Goal: Check status

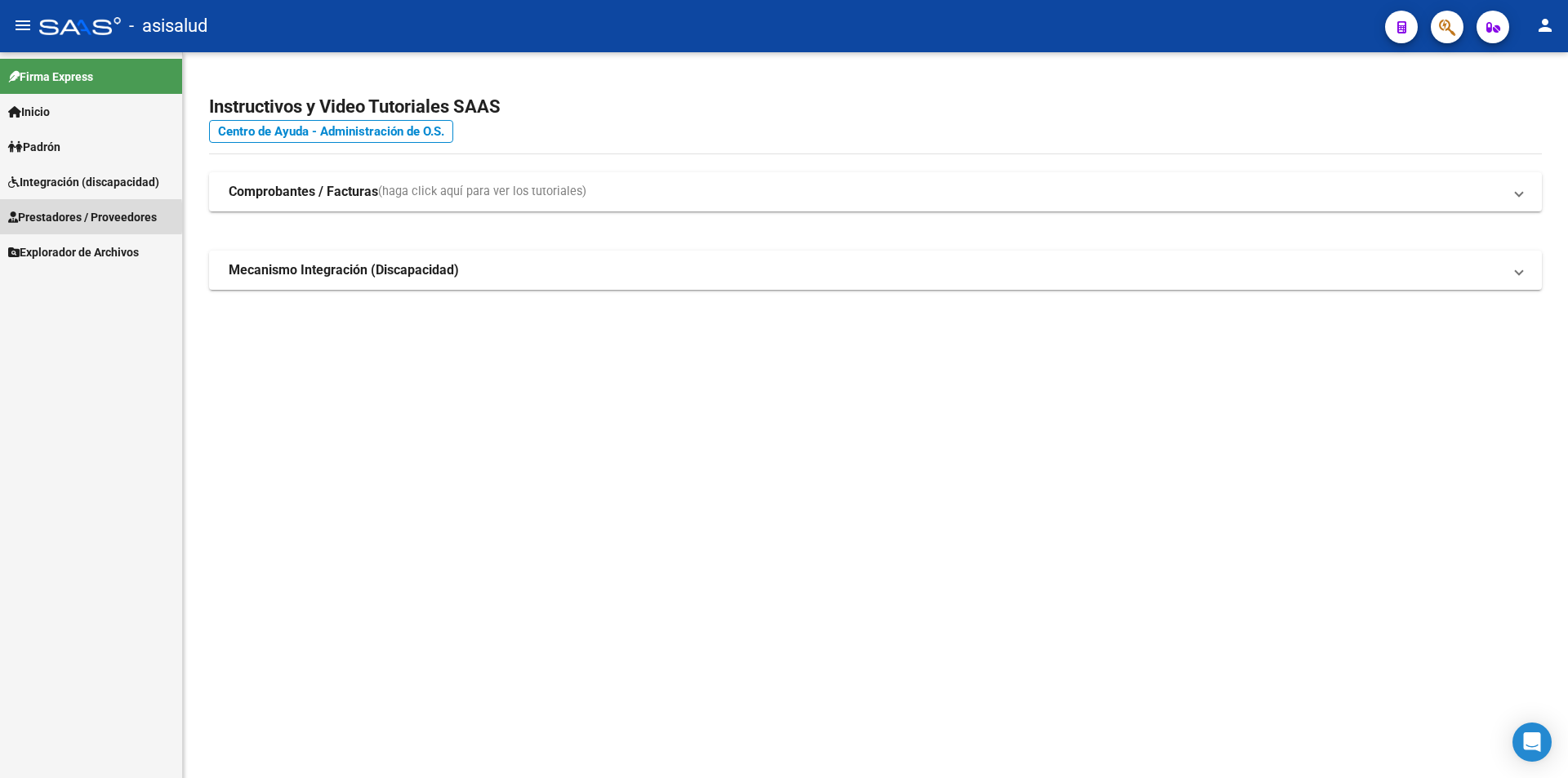
click at [46, 217] on span "Prestadores / Proveedores" at bounding box center [82, 217] width 149 height 18
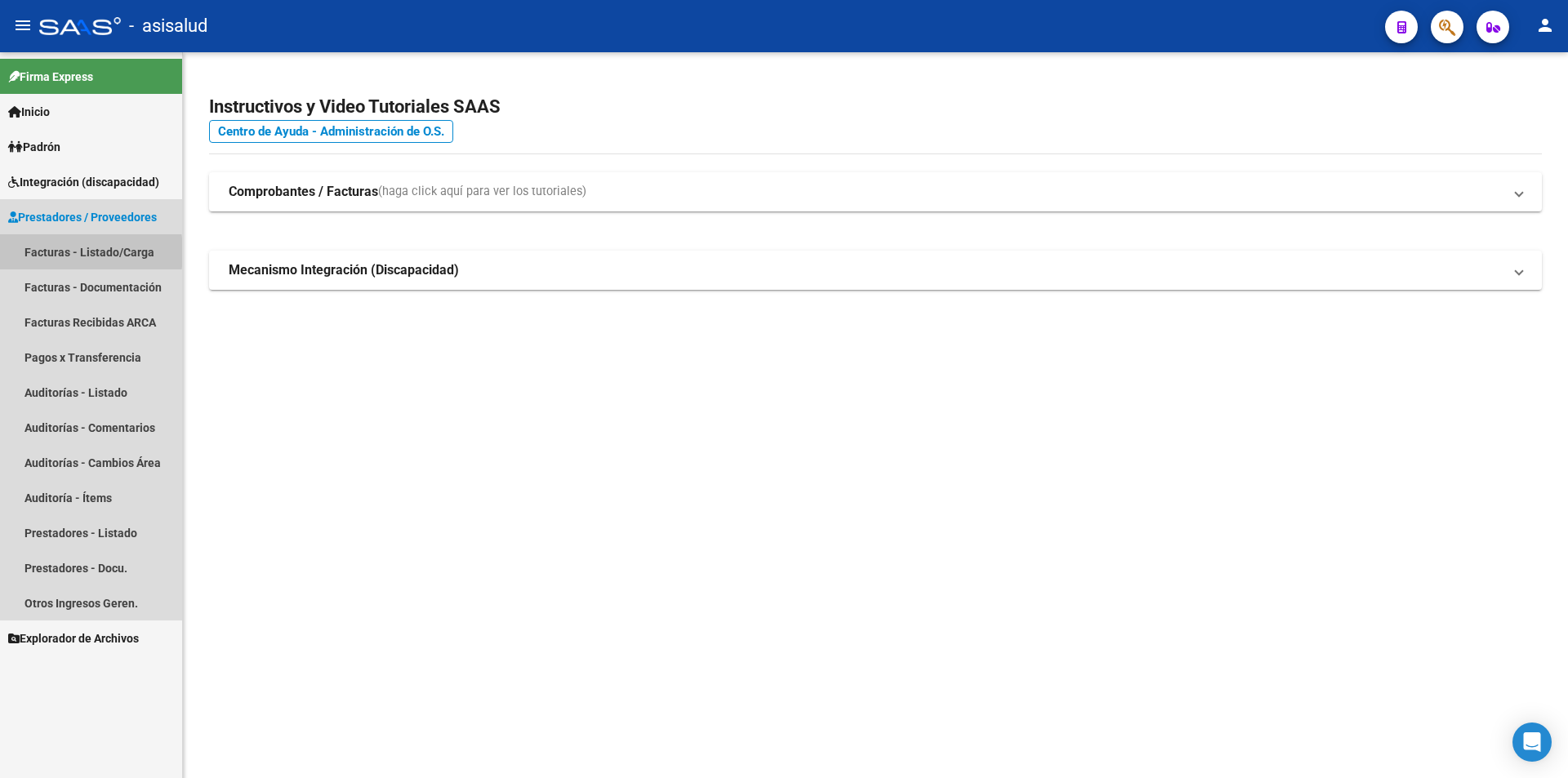
click at [46, 252] on link "Facturas - Listado/Carga" at bounding box center [90, 252] width 182 height 35
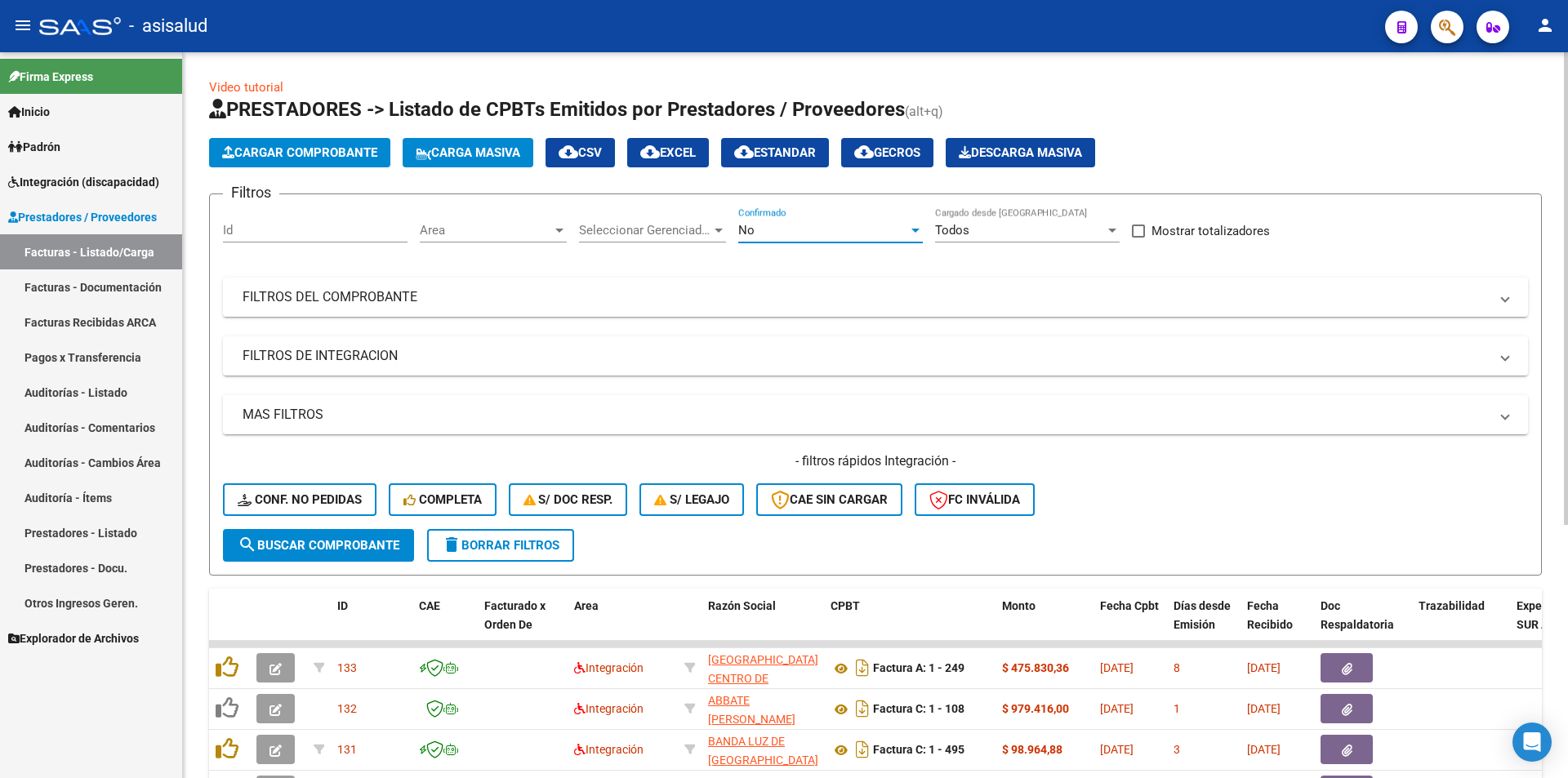
click at [759, 226] on div "No" at bounding box center [823, 230] width 170 height 15
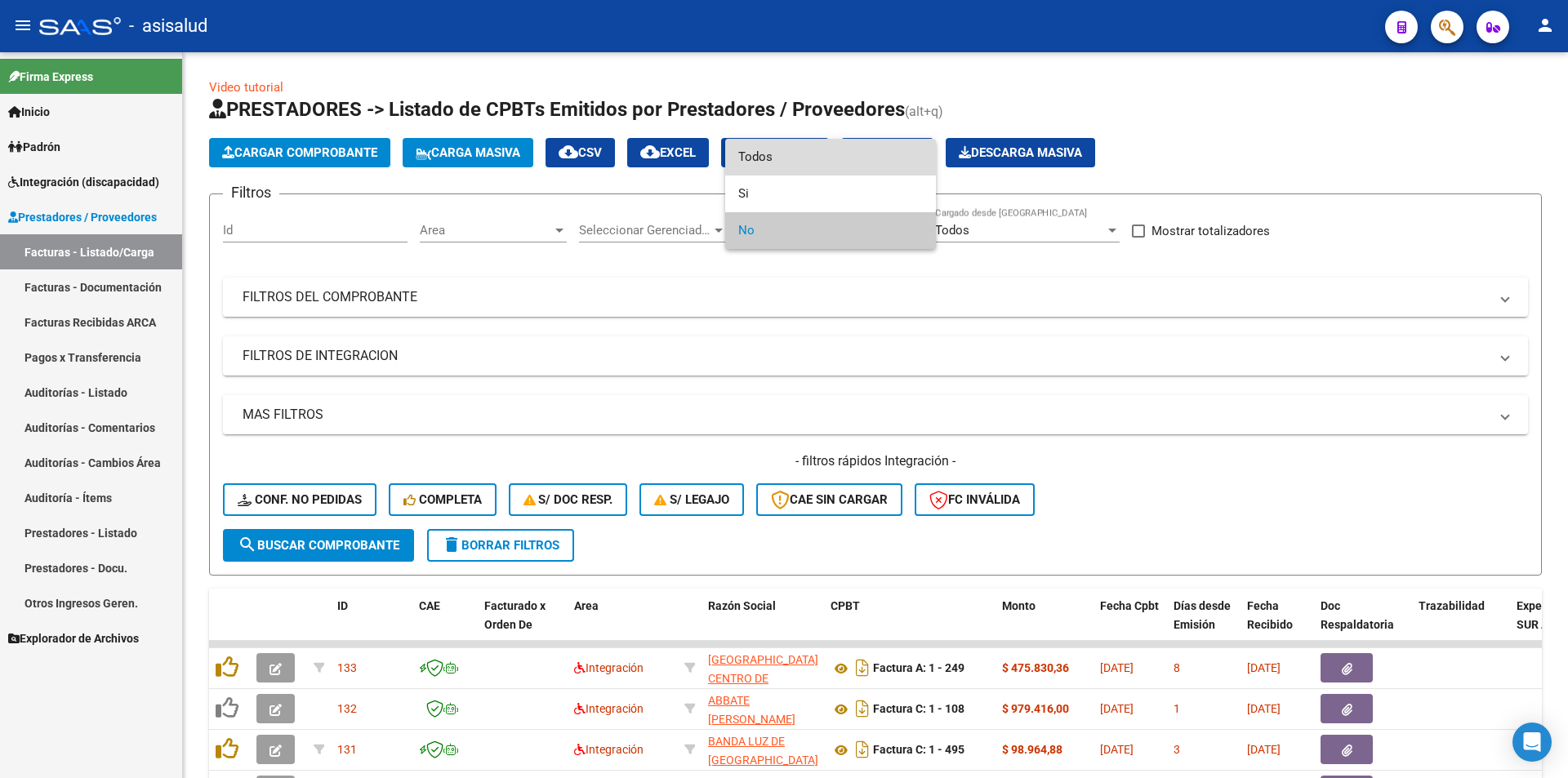
click at [749, 161] on span "Todos" at bounding box center [830, 157] width 184 height 37
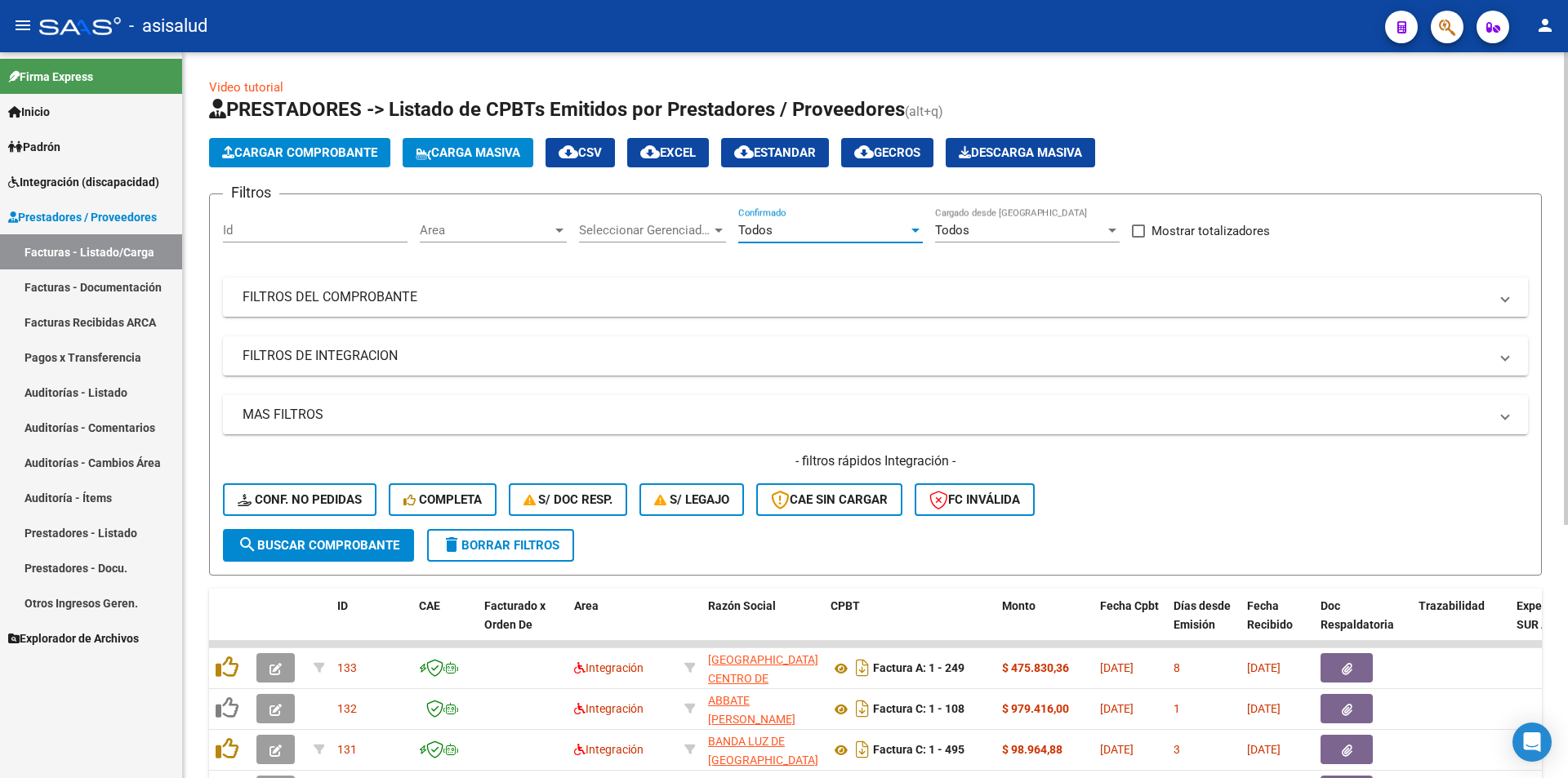
click at [381, 295] on mat-panel-title "FILTROS DEL COMPROBANTE" at bounding box center [866, 298] width 1246 height 18
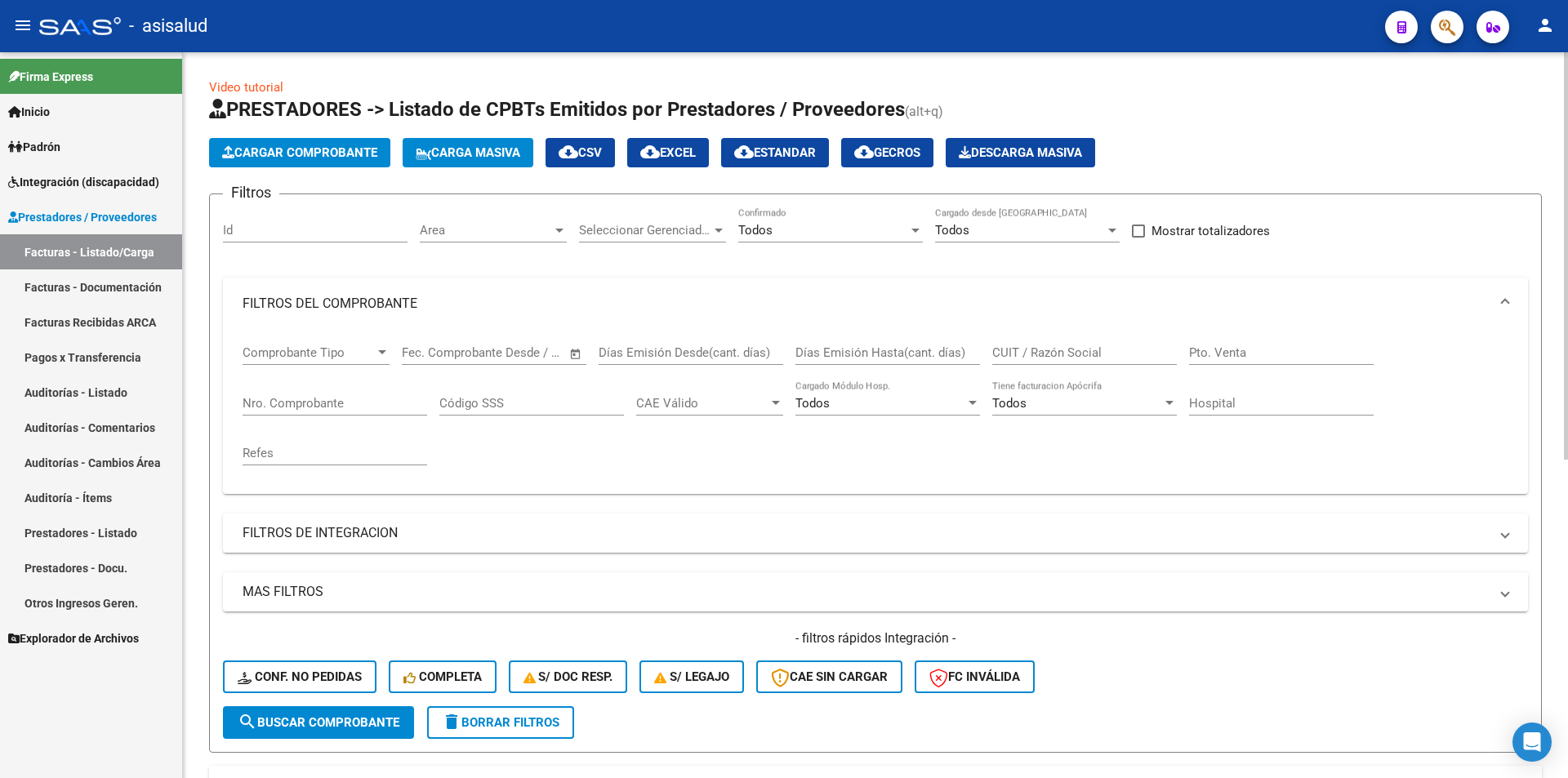
click at [1033, 353] on input "CUIT / Razón Social" at bounding box center [1084, 352] width 184 height 15
type input "30717933202"
click at [308, 726] on span "search Buscar Comprobante" at bounding box center [318, 722] width 162 height 15
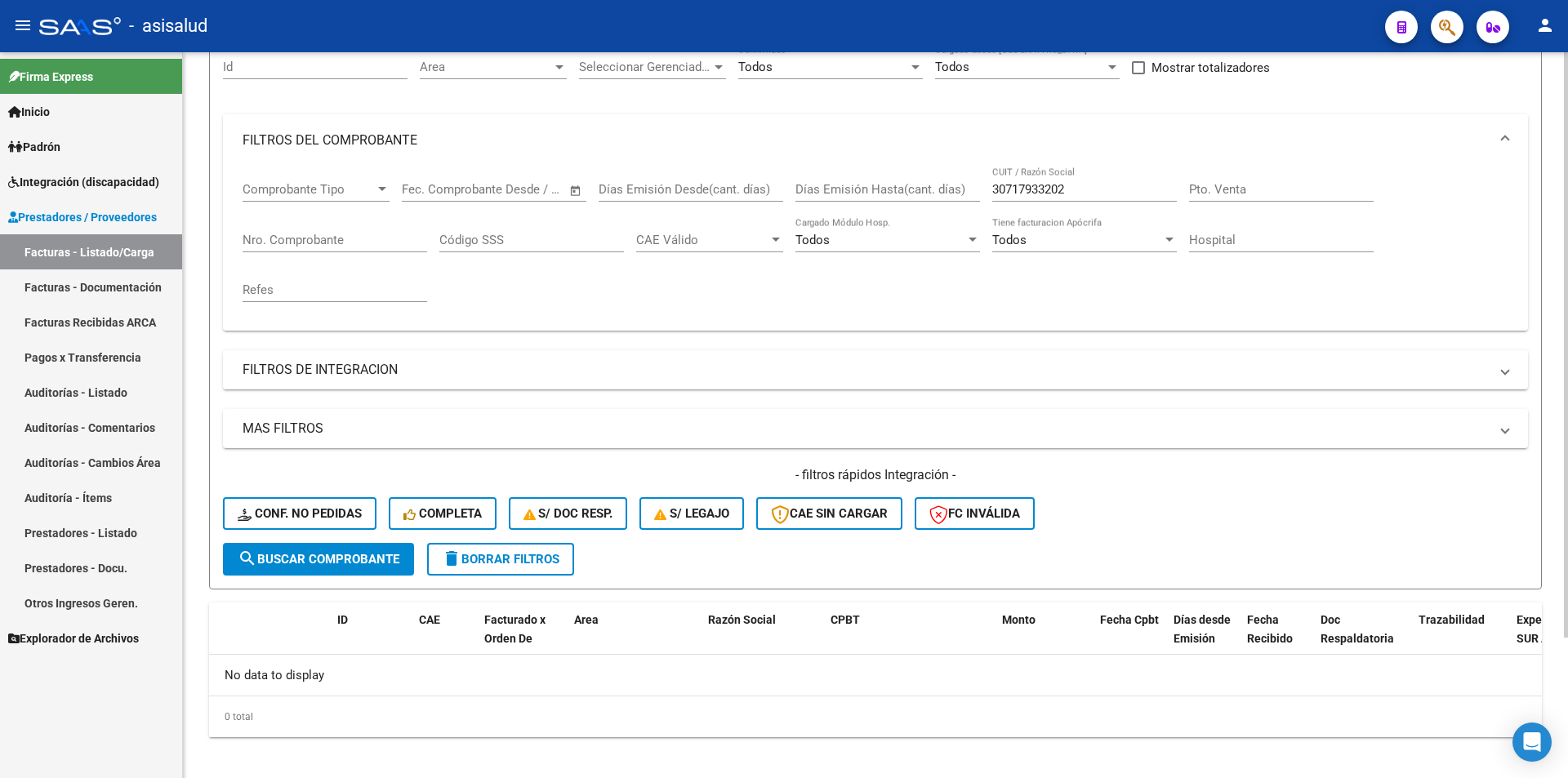
scroll to position [81, 0]
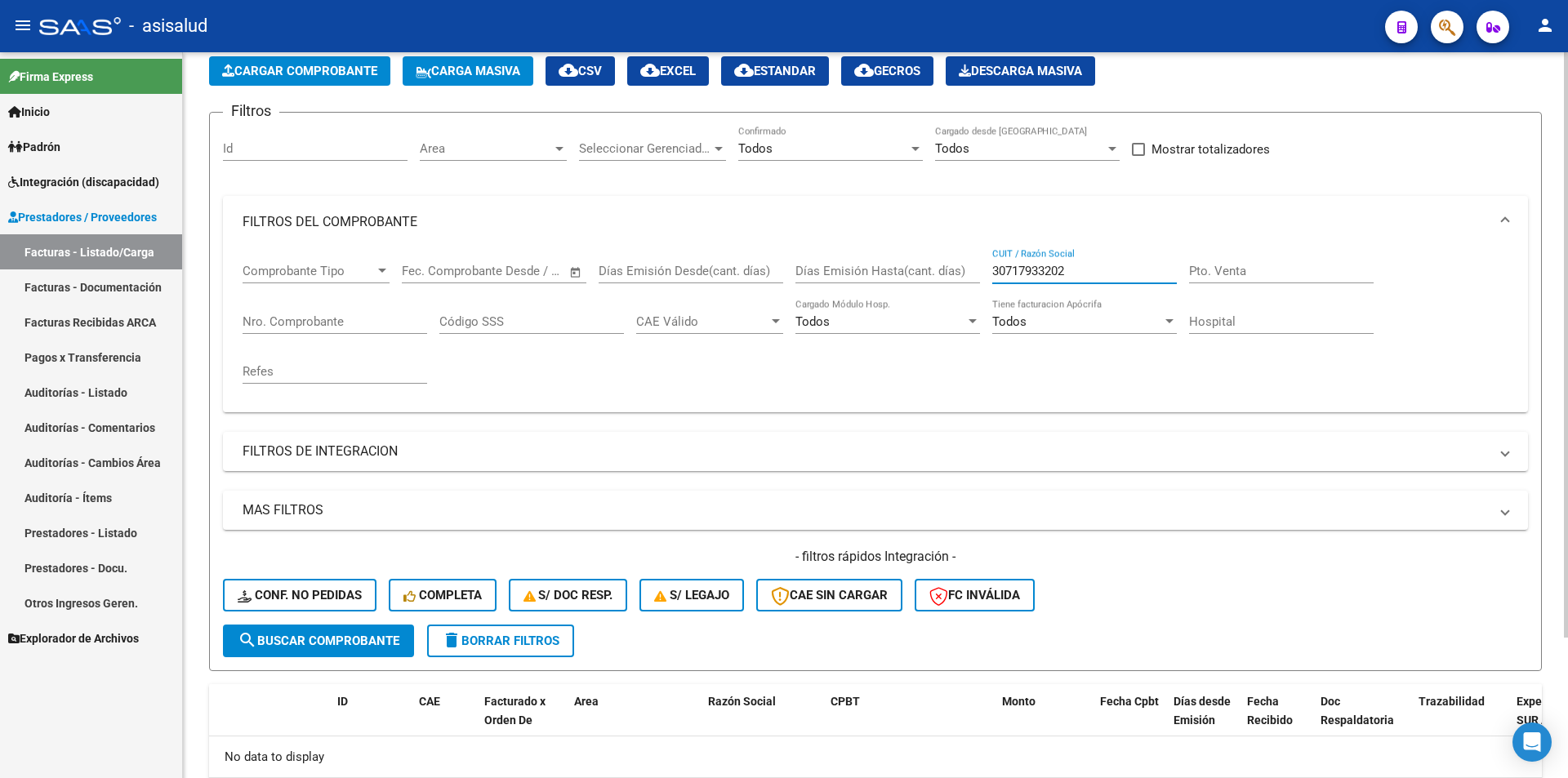
drag, startPoint x: 1092, startPoint y: 267, endPoint x: 955, endPoint y: 251, distance: 137.9
click at [955, 251] on div "Comprobante Tipo Comprobante Tipo Fecha inicio – Fecha fin Fec. Comprobante Des…" at bounding box center [876, 323] width 1266 height 151
click at [111, 320] on link "Facturas Recibidas ARCA" at bounding box center [90, 322] width 182 height 35
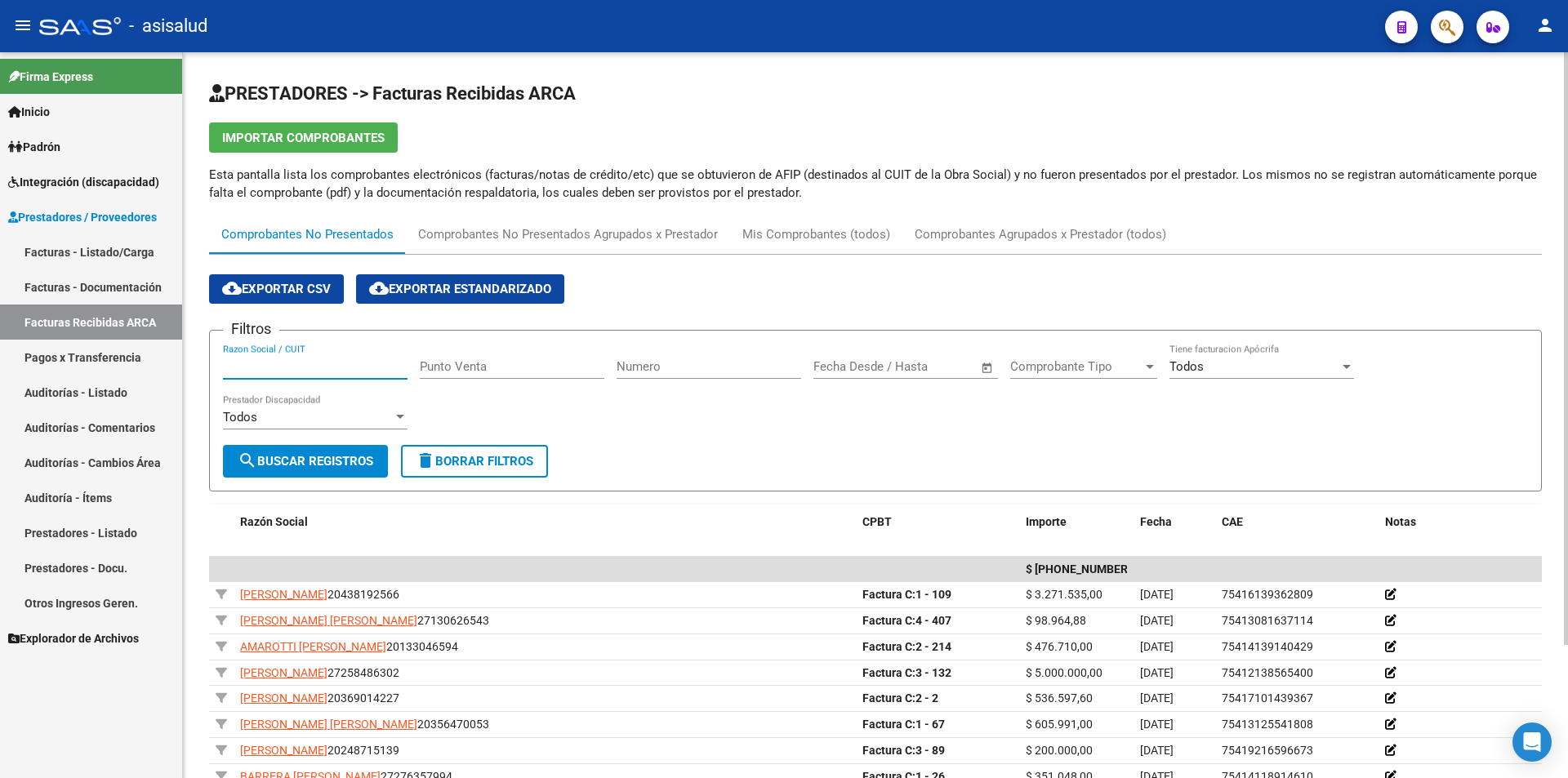
click at [249, 363] on input "Razon Social / CUIT" at bounding box center [315, 366] width 184 height 15
paste input "30717933202"
type input "30717933202"
click at [306, 451] on button "search Buscar Registros" at bounding box center [305, 461] width 165 height 33
